Goal: Transaction & Acquisition: Purchase product/service

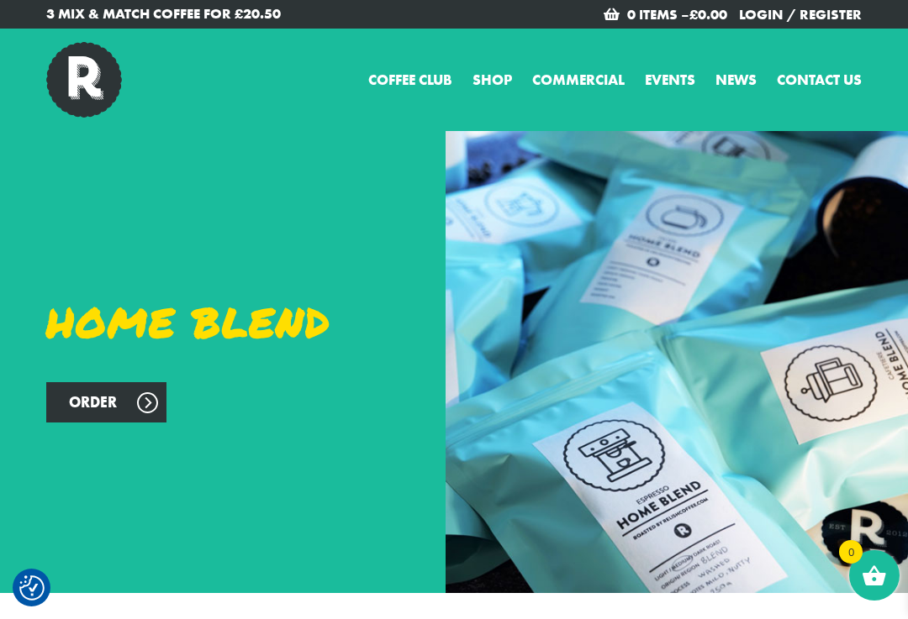
click at [493, 82] on link "Shop" at bounding box center [492, 81] width 40 height 22
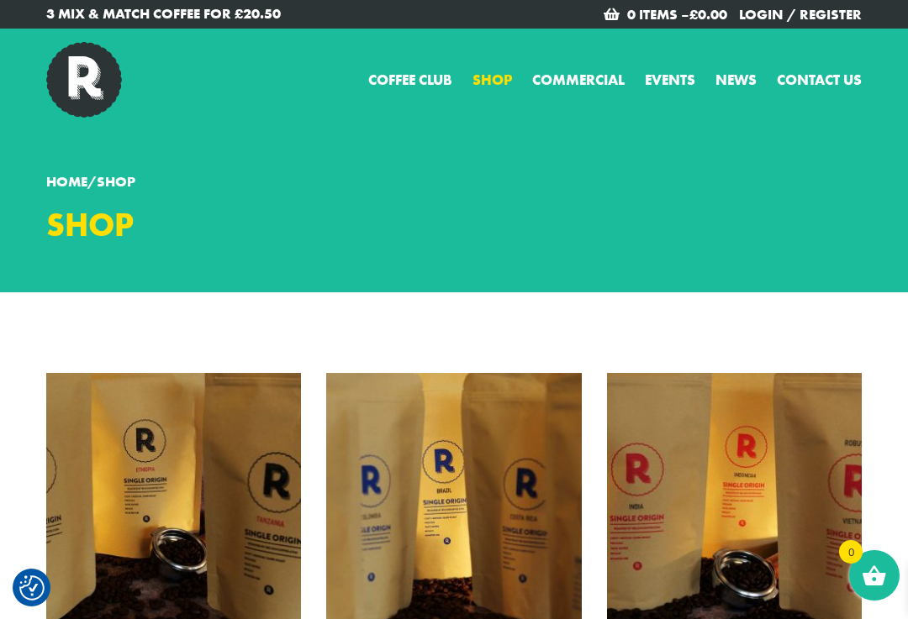
checkbox input "true"
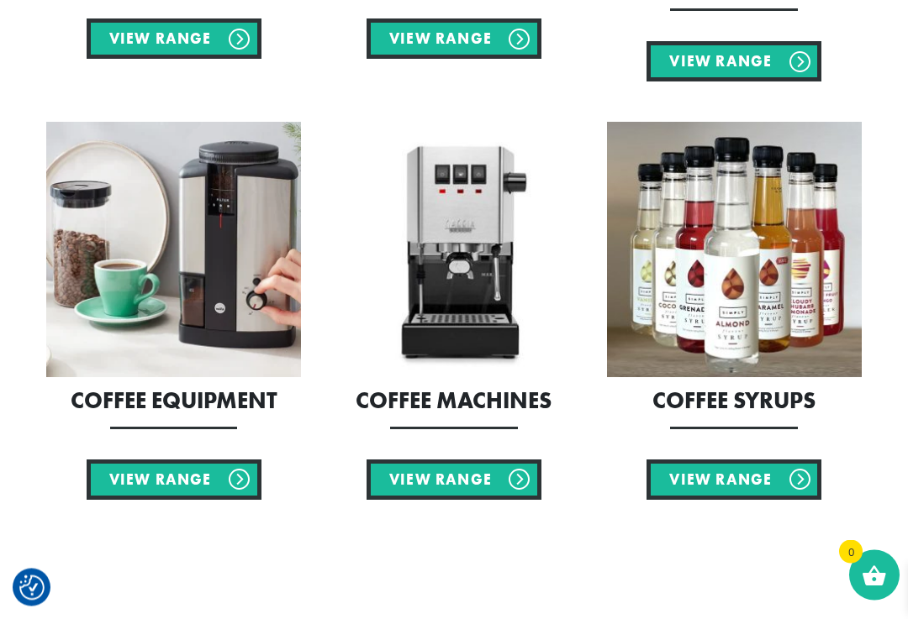
scroll to position [1527, 0]
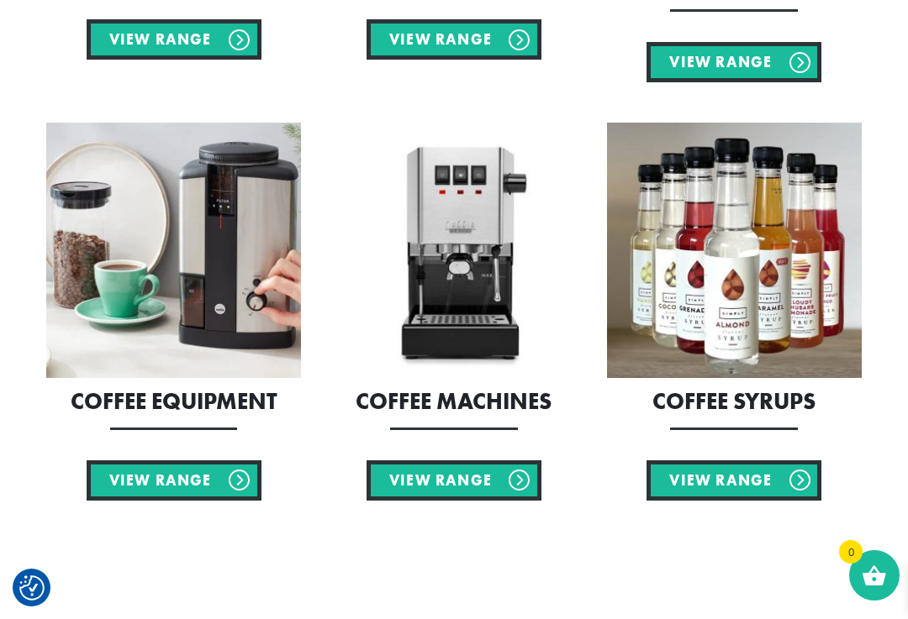
click at [189, 476] on link "View Range" at bounding box center [174, 481] width 175 height 40
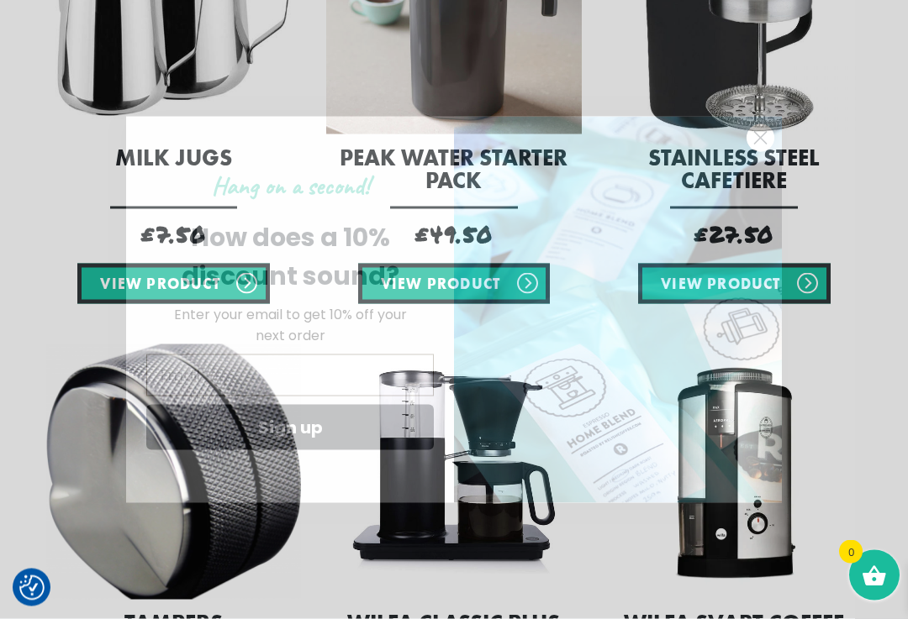
click at [764, 144] on icon "Close dialog" at bounding box center [761, 138] width 12 height 12
